Goal: Task Accomplishment & Management: Manage account settings

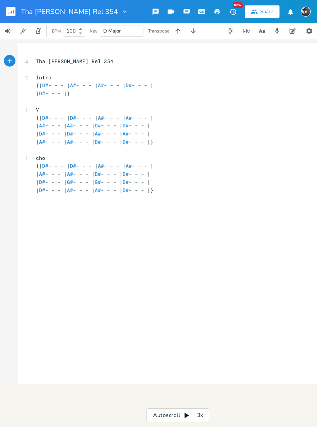
click at [12, 15] on rect "button" at bounding box center [10, 11] width 9 height 9
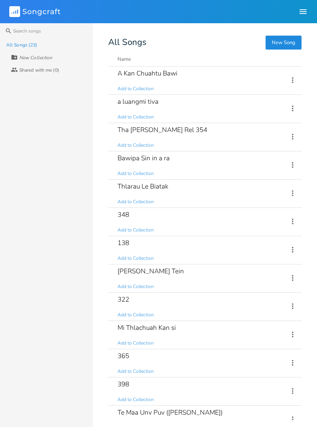
click at [232, 108] on div "a luangmi tiva Add to Collection" at bounding box center [199, 109] width 162 height 28
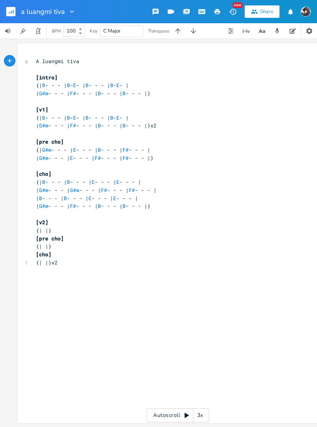
click at [10, 8] on rect "button" at bounding box center [10, 11] width 9 height 9
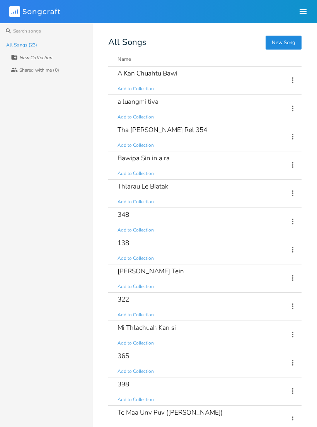
click at [240, 78] on div "A Kan Chuahtu Bawi Add to Collection" at bounding box center [199, 81] width 162 height 28
click at [174, 305] on div "322 Add to Collection" at bounding box center [199, 307] width 162 height 28
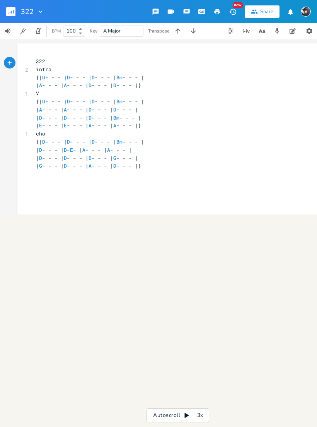
click at [12, 14] on rect "button" at bounding box center [10, 11] width 9 height 9
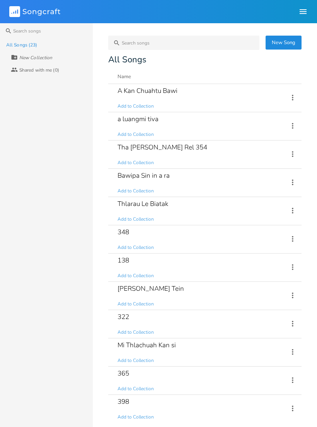
click at [195, 290] on div "Ka Sinning Tein Add to Collection" at bounding box center [199, 296] width 162 height 28
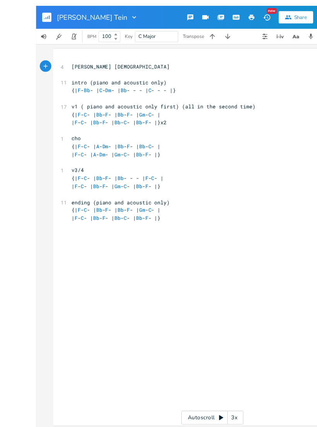
scroll to position [10, 0]
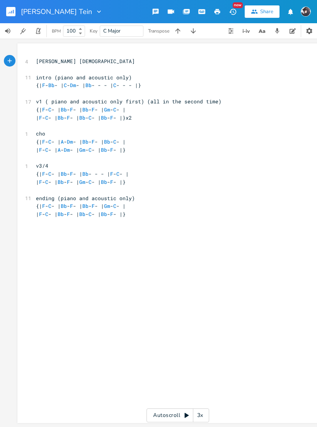
click at [12, 9] on rect "button" at bounding box center [10, 11] width 9 height 9
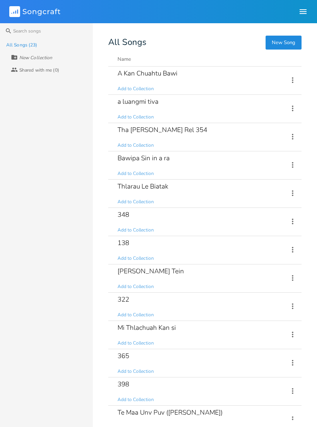
click at [182, 250] on div "138 Add to Collection" at bounding box center [199, 250] width 162 height 28
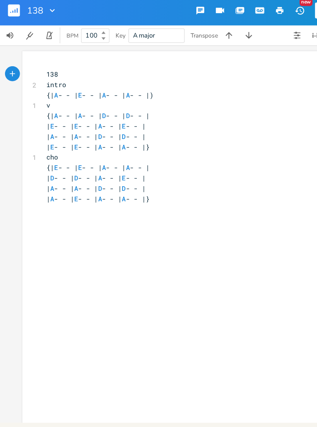
click at [10, 7] on rect "button" at bounding box center [10, 11] width 9 height 9
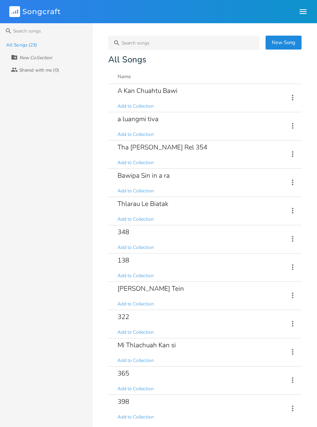
click at [169, 239] on div "348 Add to Collection" at bounding box center [199, 239] width 162 height 28
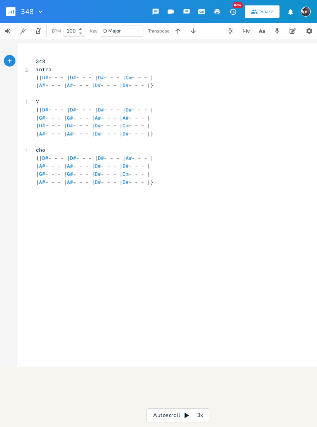
click at [11, 12] on rect "button" at bounding box center [10, 11] width 9 height 9
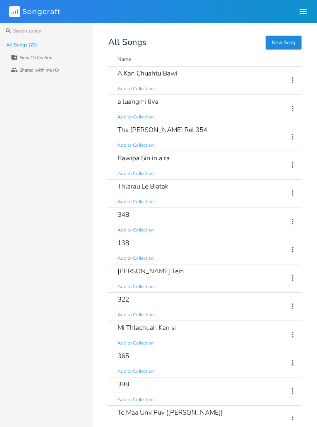
click at [219, 191] on div "Thlarau Le Biatak Add to Collection" at bounding box center [199, 194] width 162 height 28
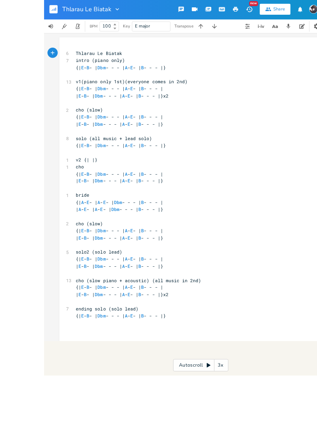
scroll to position [10, 0]
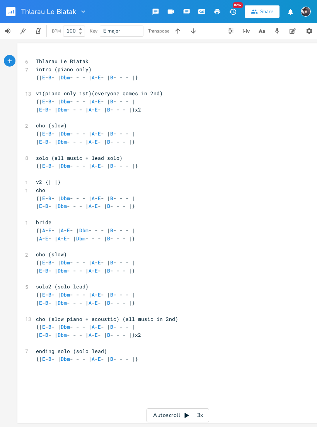
click at [10, 17] on button "button" at bounding box center [13, 11] width 15 height 19
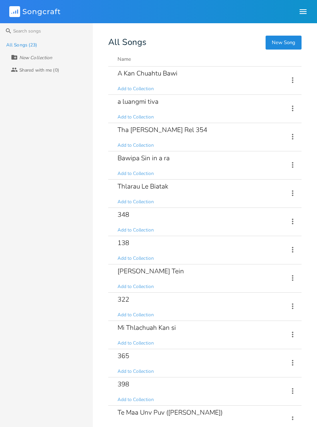
click at [180, 164] on div "Bawipa Sin in a ra Add to Collection" at bounding box center [199, 165] width 162 height 28
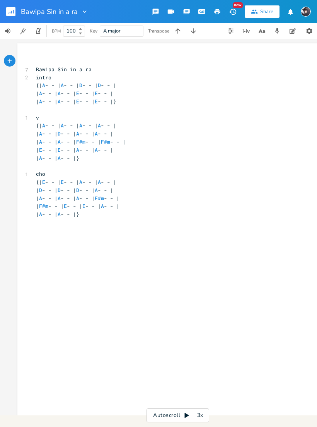
click at [13, 12] on rect "button" at bounding box center [10, 11] width 9 height 9
